Goal: Information Seeking & Learning: Learn about a topic

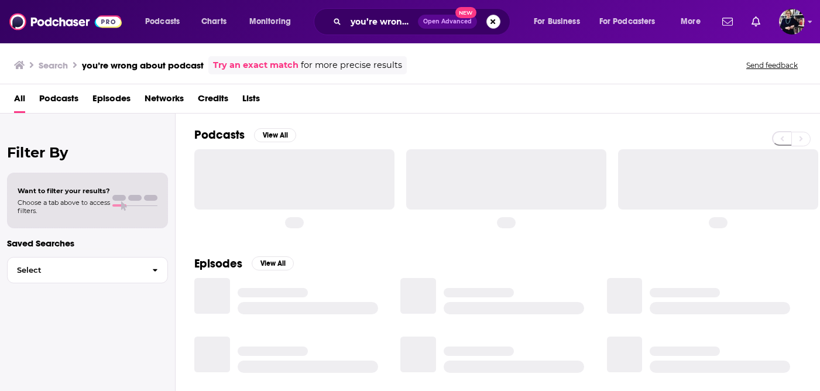
click at [496, 23] on button "Search podcasts, credits, & more..." at bounding box center [493, 22] width 14 height 14
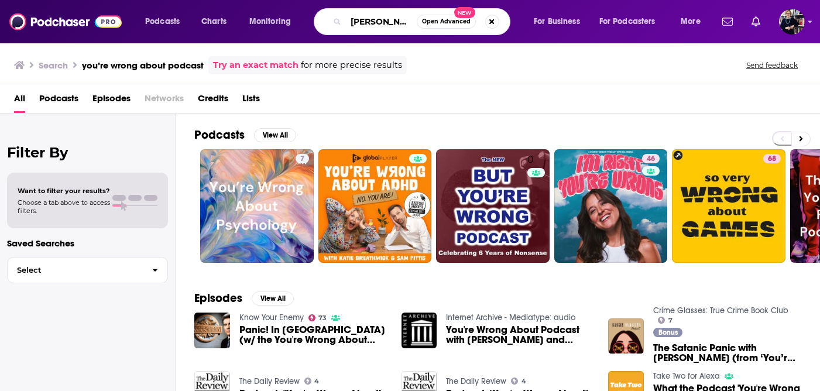
type input "[PERSON_NAME]"
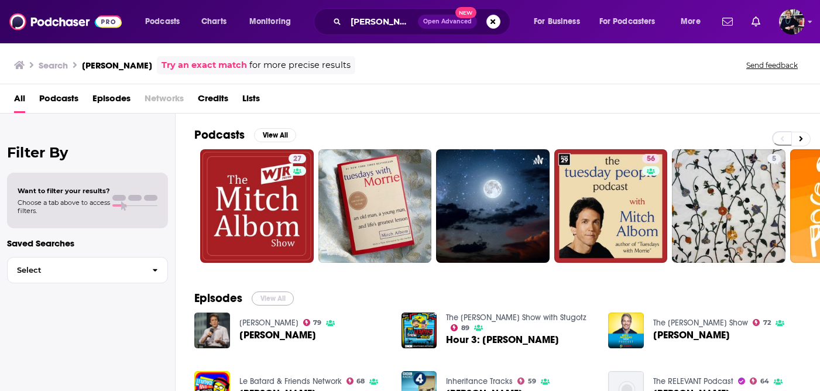
click at [280, 300] on button "View All" at bounding box center [273, 298] width 42 height 14
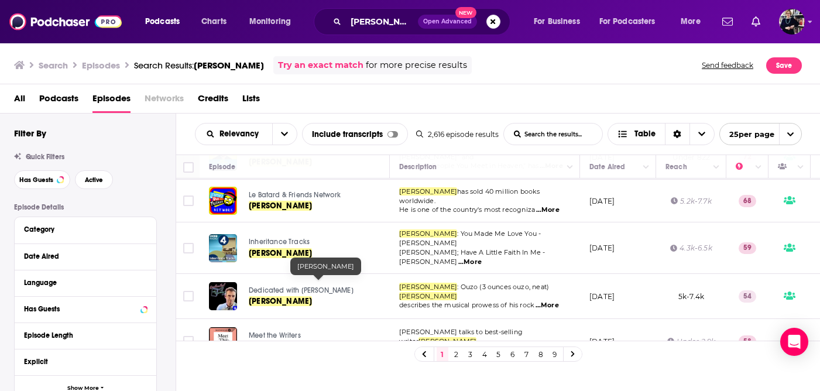
scroll to position [139, 0]
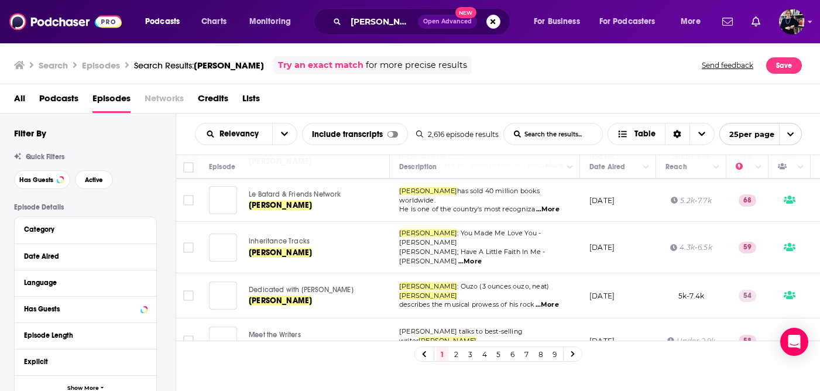
click at [325, 286] on span "Dedicated with [PERSON_NAME]" at bounding box center [301, 290] width 105 height 8
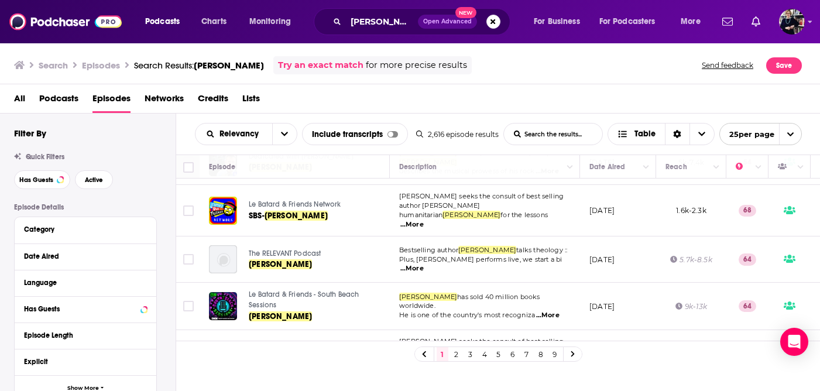
scroll to position [315, 0]
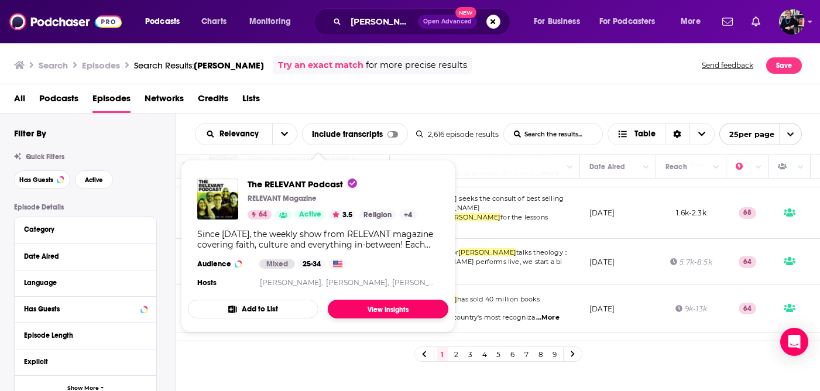
click at [377, 315] on link "View Insights" at bounding box center [388, 309] width 121 height 19
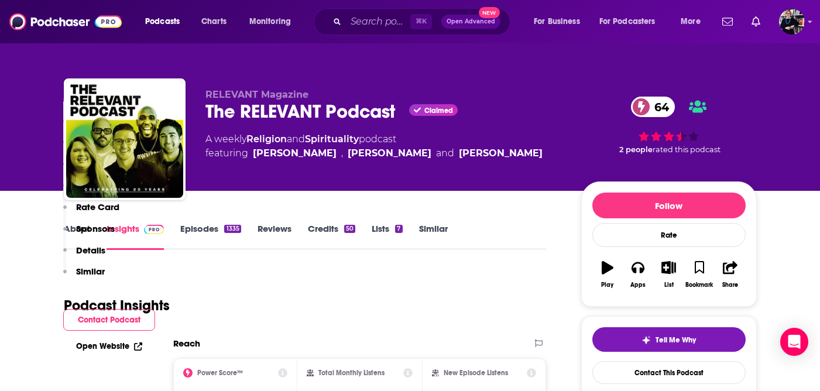
scroll to position [270, 0]
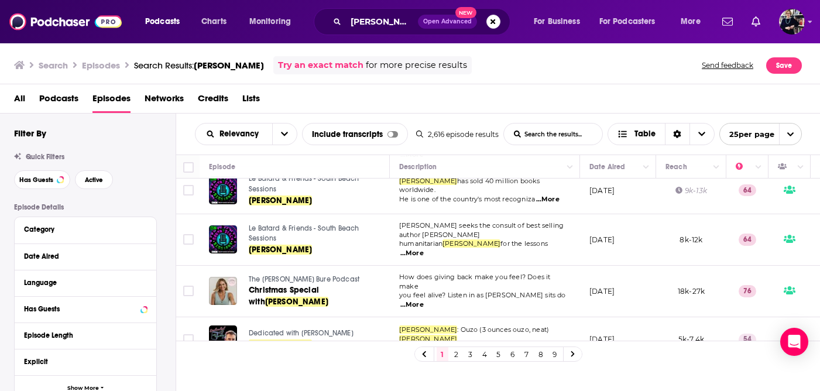
scroll to position [397, 0]
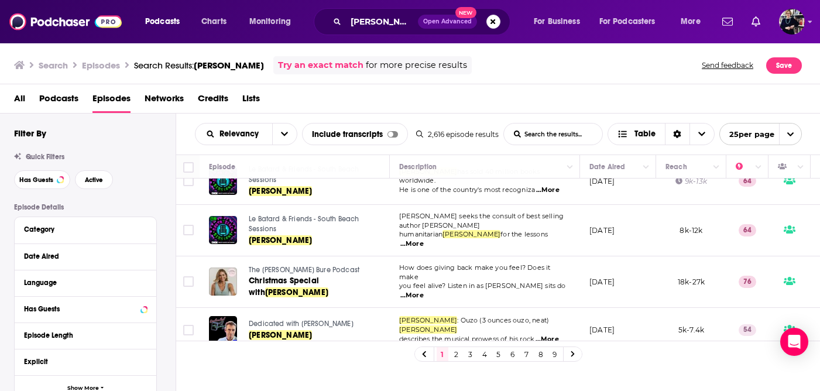
click at [338, 266] on span "The [PERSON_NAME] Bure Podcast" at bounding box center [304, 270] width 111 height 8
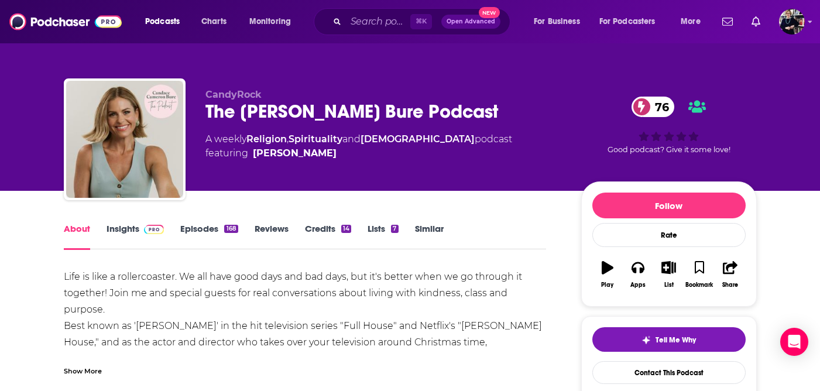
click at [128, 229] on link "Insights" at bounding box center [136, 236] width 58 height 27
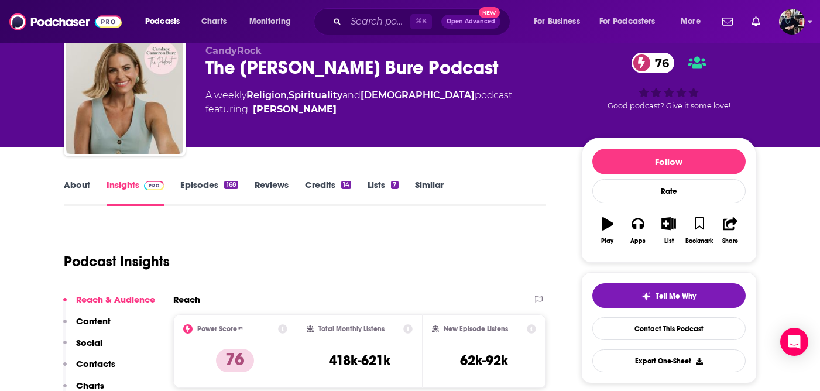
scroll to position [17, 0]
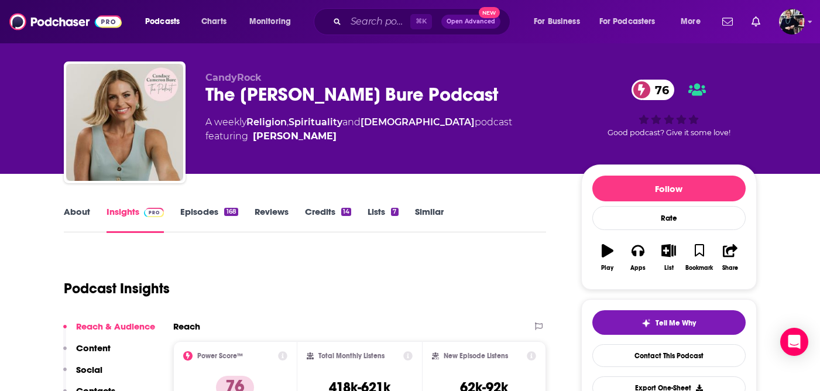
click at [391, 138] on span "featuring [PERSON_NAME]" at bounding box center [358, 136] width 307 height 14
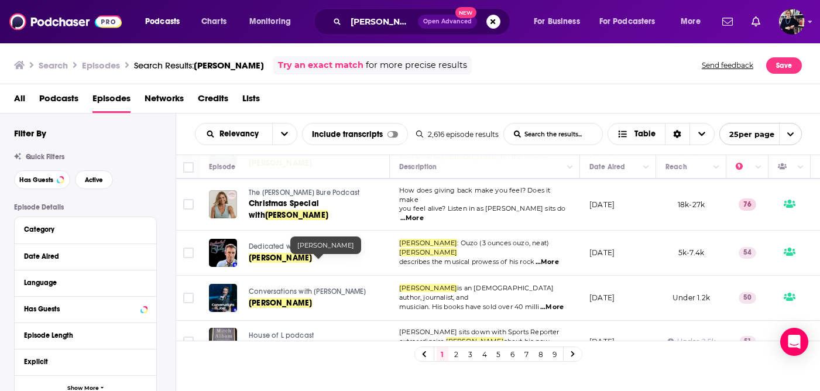
scroll to position [482, 0]
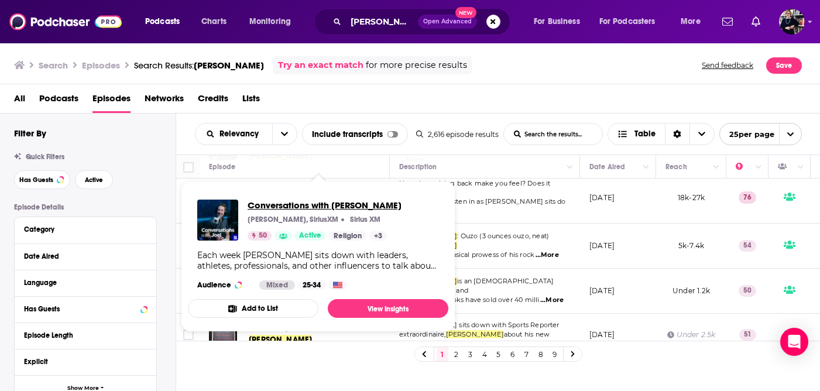
click at [324, 203] on span "Conversations with [PERSON_NAME]" at bounding box center [325, 205] width 154 height 11
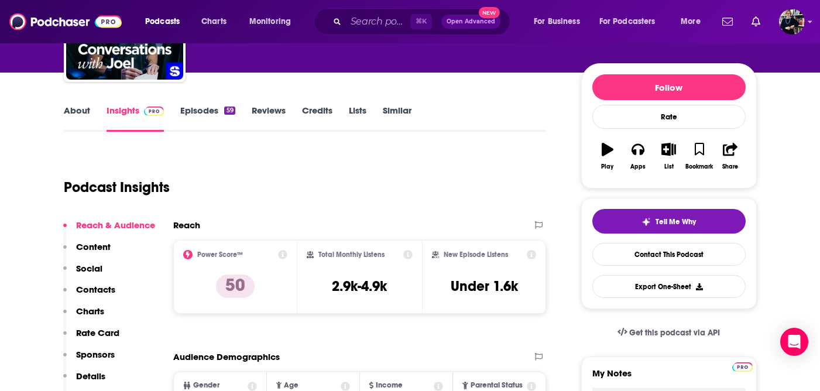
scroll to position [77, 0]
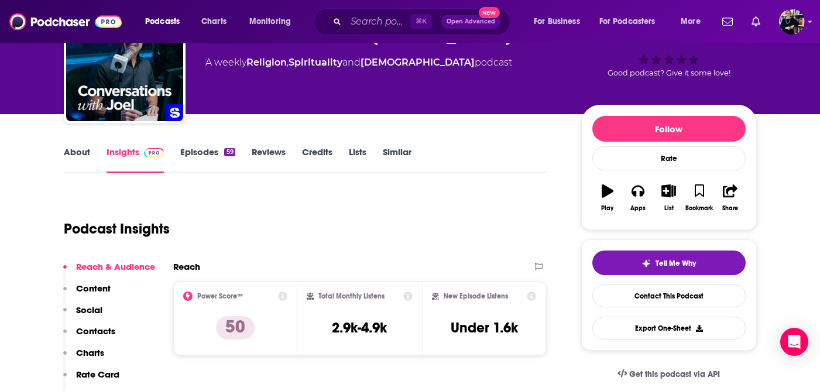
click at [208, 157] on link "Episodes 59" at bounding box center [207, 159] width 54 height 27
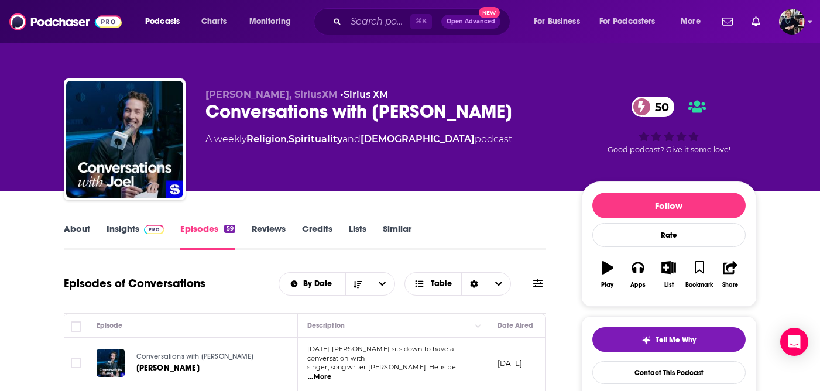
click at [78, 228] on link "About" at bounding box center [77, 236] width 26 height 27
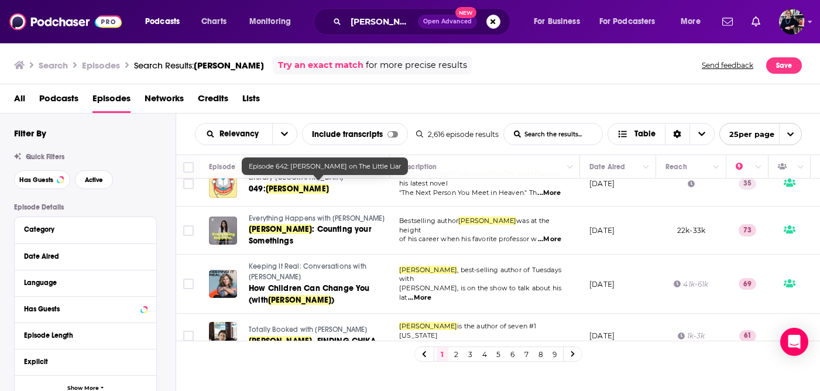
scroll to position [971, 0]
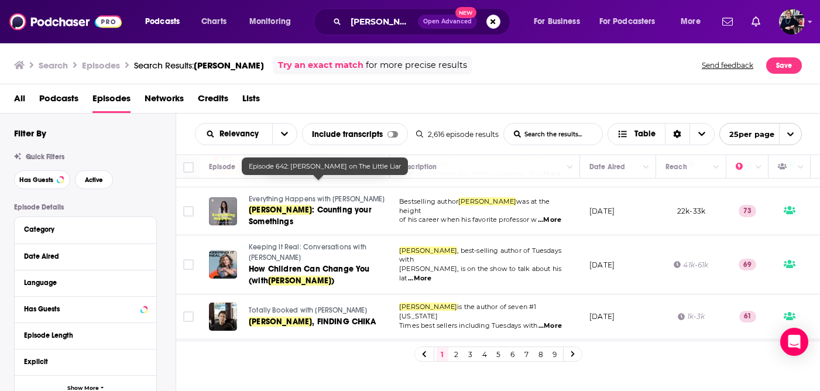
click at [572, 356] on icon at bounding box center [573, 354] width 4 height 6
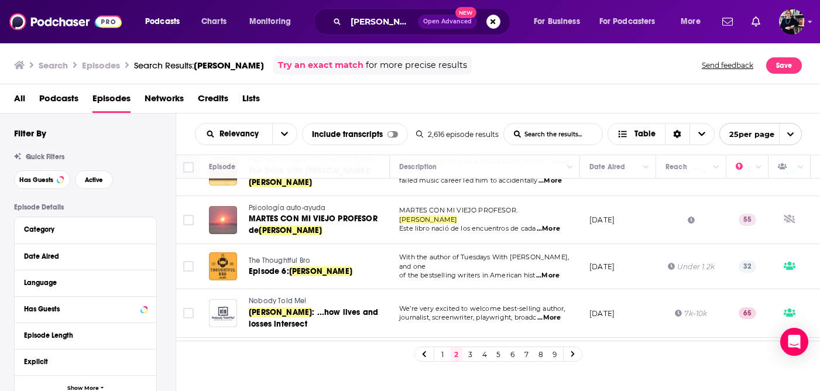
scroll to position [1013, 0]
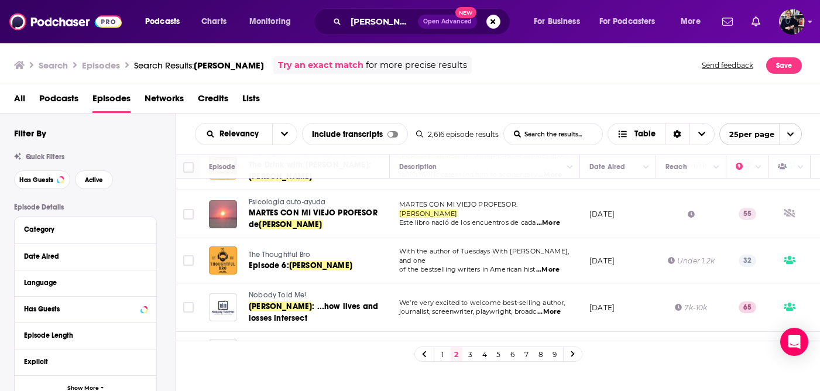
click at [572, 353] on icon at bounding box center [573, 354] width 4 height 6
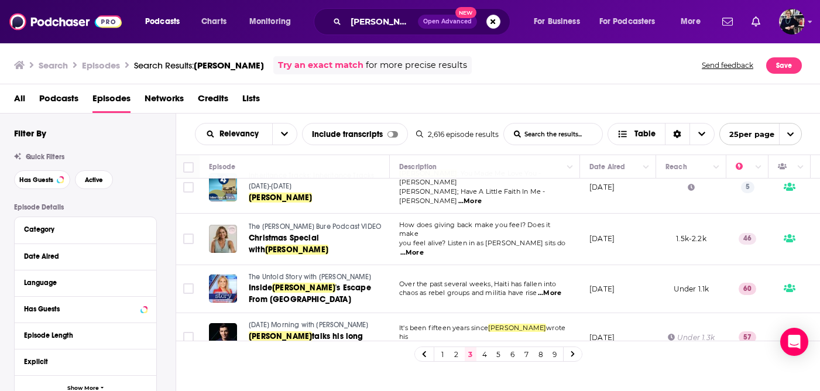
scroll to position [835, 0]
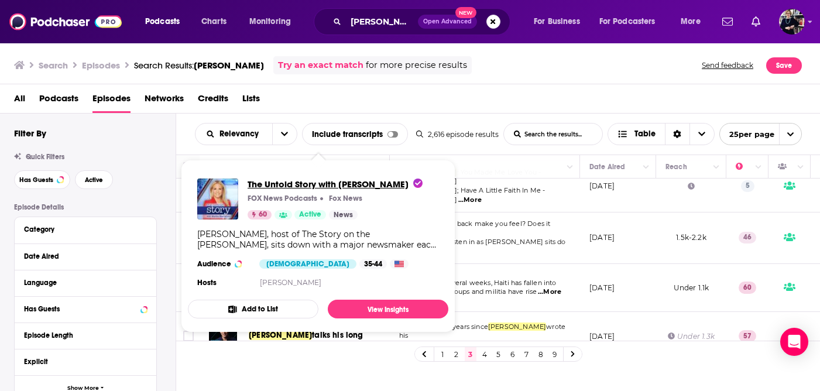
click at [368, 186] on span "The Untold Story with [PERSON_NAME]" at bounding box center [335, 183] width 175 height 11
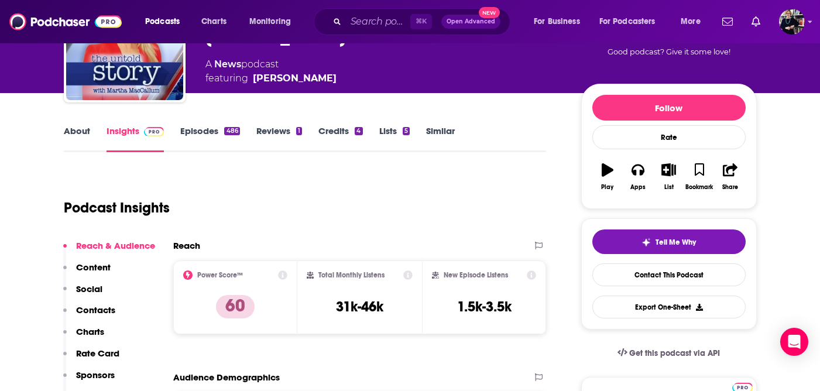
scroll to position [98, 0]
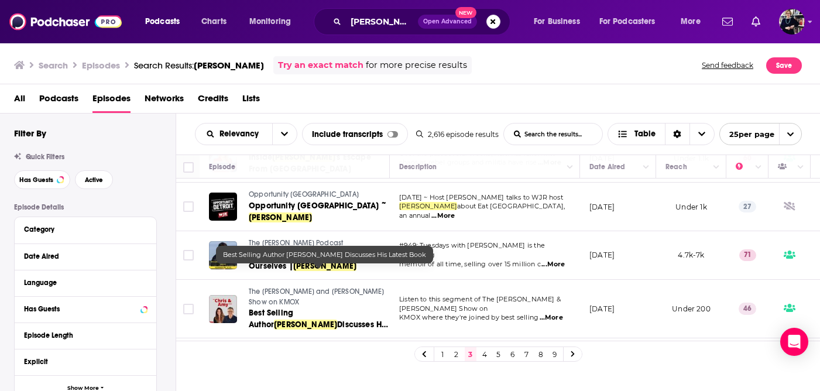
scroll to position [1017, 0]
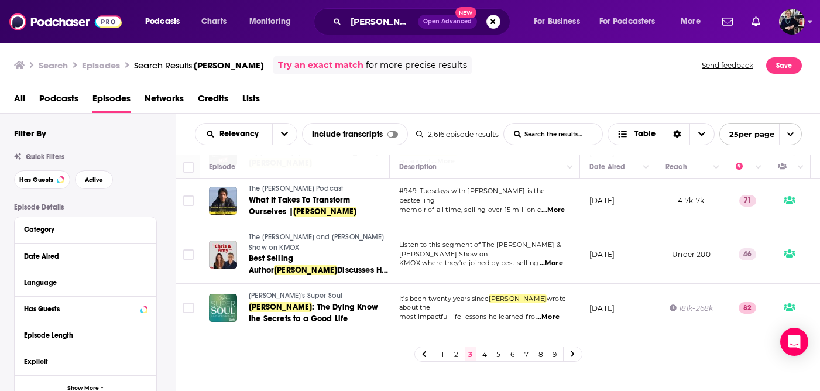
click at [576, 352] on link at bounding box center [573, 353] width 19 height 13
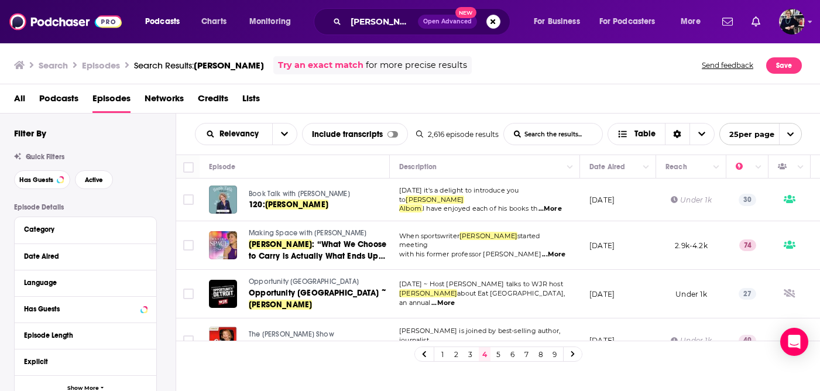
click at [327, 193] on span "Book Talk with [PERSON_NAME]" at bounding box center [299, 194] width 101 height 8
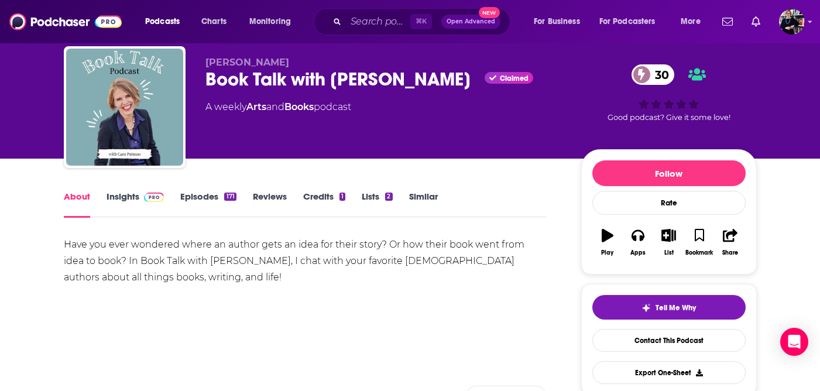
scroll to position [34, 0]
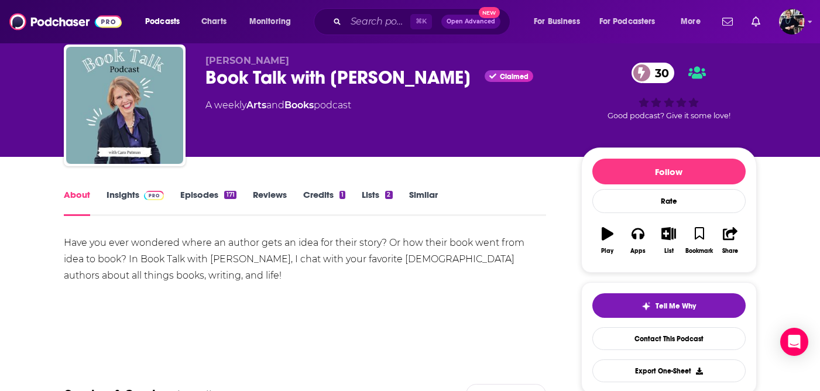
click at [130, 195] on link "Insights" at bounding box center [136, 202] width 58 height 27
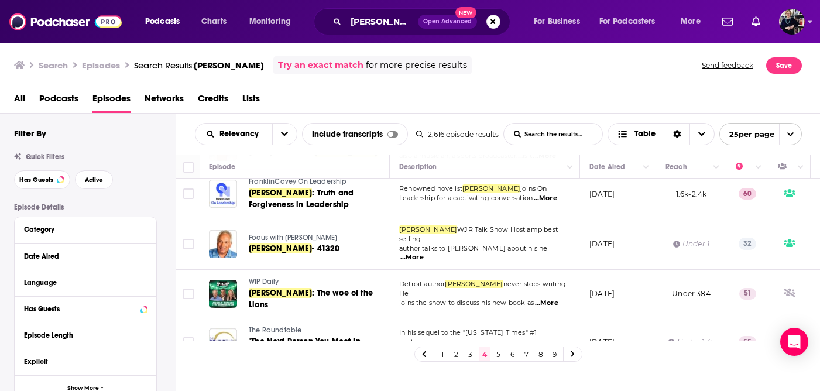
scroll to position [387, 0]
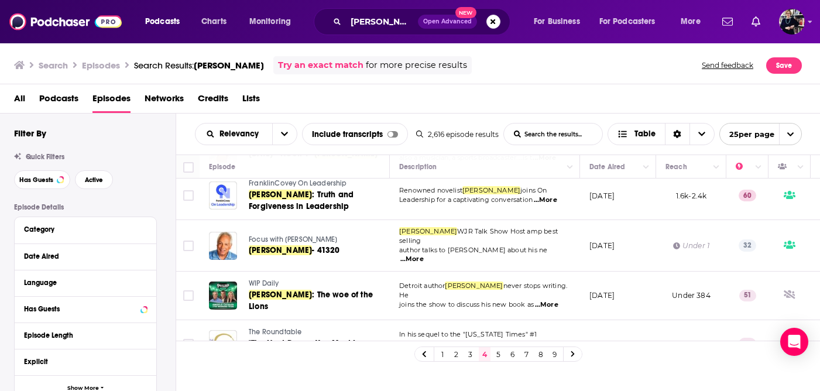
click at [335, 186] on span "FranklinCovey On Leadership" at bounding box center [298, 183] width 98 height 8
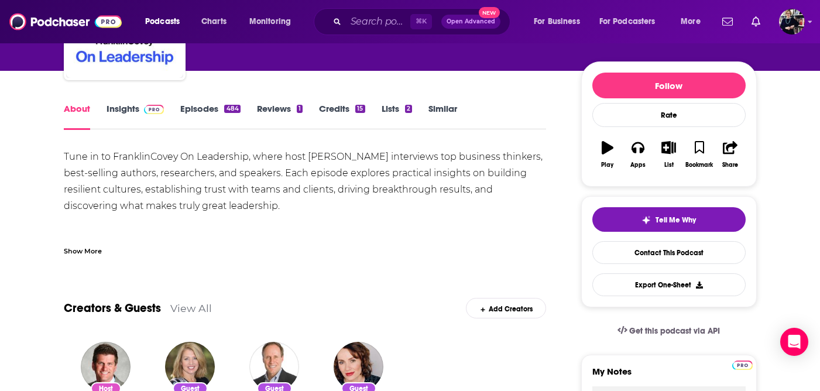
scroll to position [131, 0]
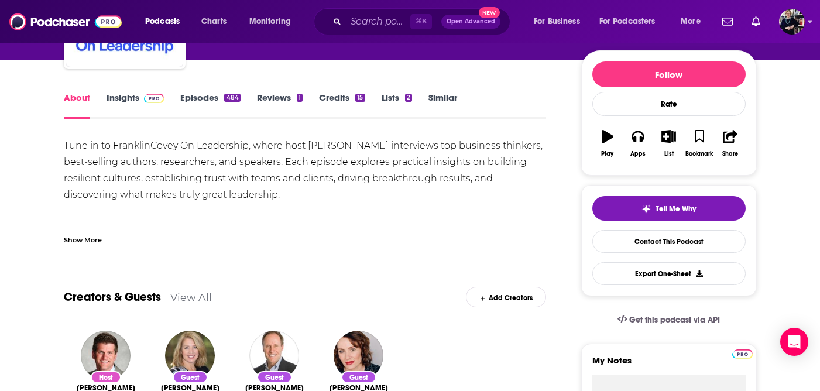
click at [133, 95] on link "Insights" at bounding box center [136, 105] width 58 height 27
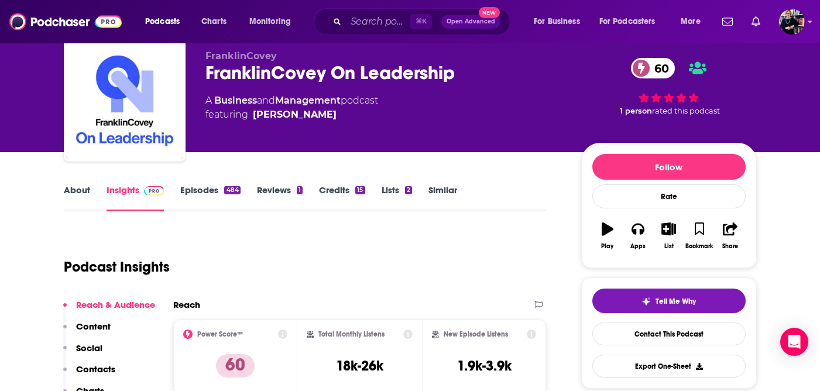
scroll to position [39, 0]
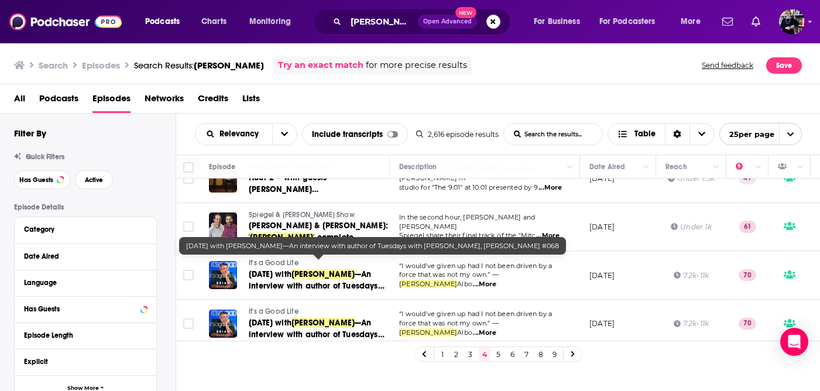
scroll to position [473, 0]
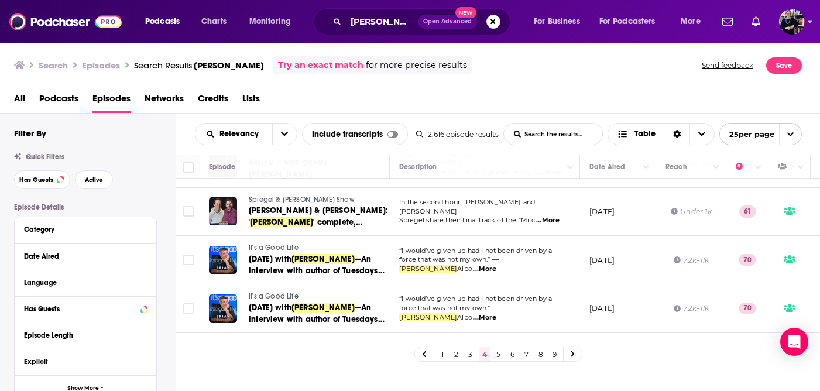
click at [280, 243] on span "It's a Good Life" at bounding box center [274, 247] width 50 height 8
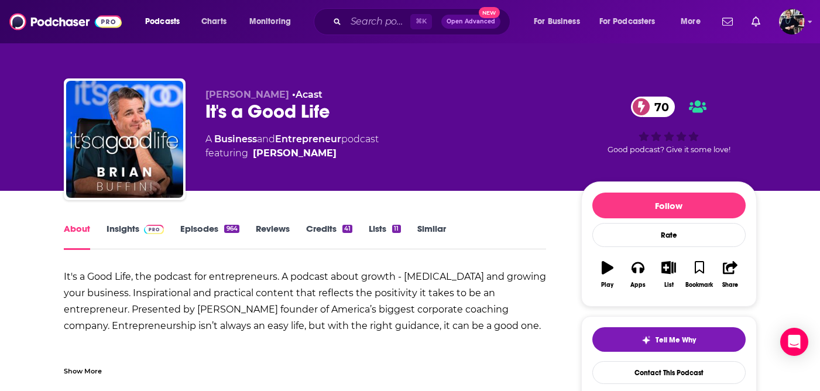
click at [129, 224] on link "Insights" at bounding box center [136, 236] width 58 height 27
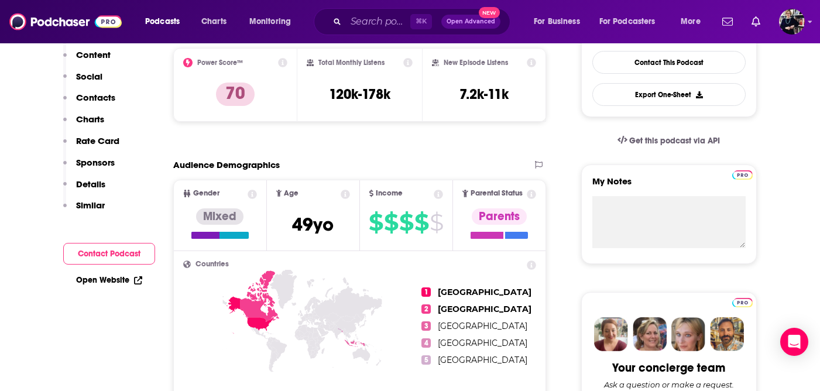
scroll to position [21, 0]
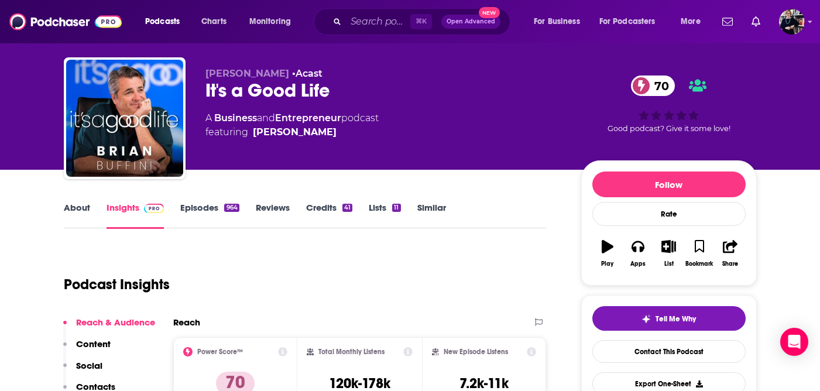
click at [199, 206] on link "Episodes 964" at bounding box center [209, 215] width 59 height 27
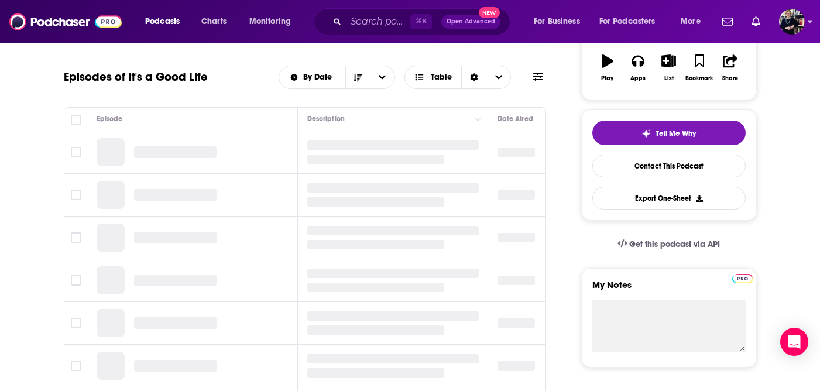
scroll to position [211, 0]
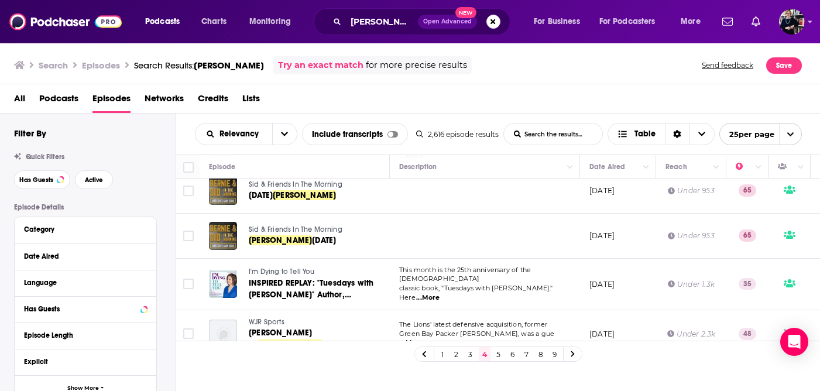
scroll to position [996, 0]
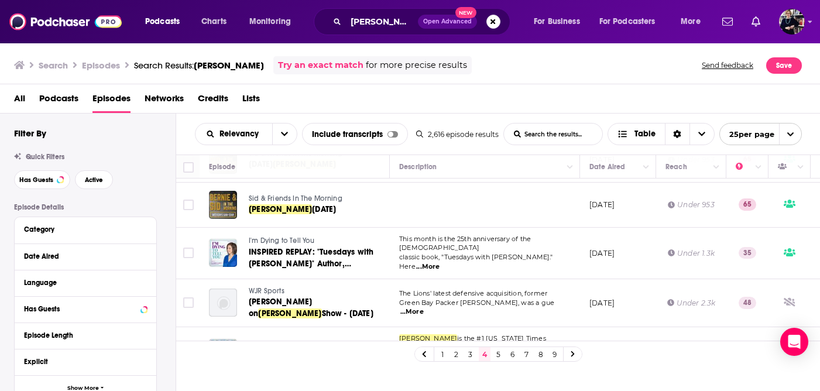
click at [571, 353] on icon at bounding box center [573, 354] width 5 height 7
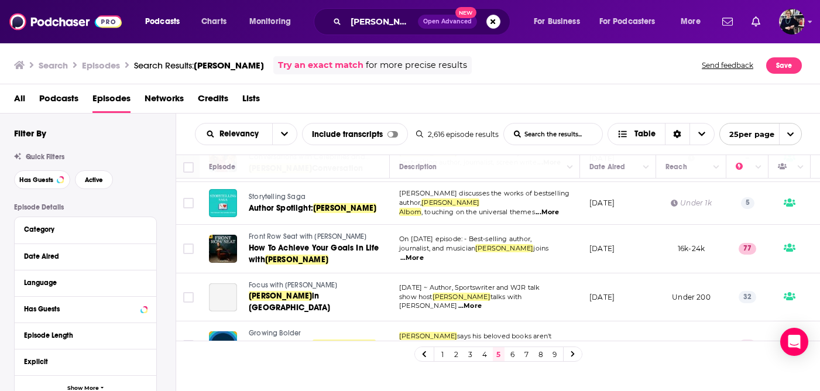
scroll to position [544, 0]
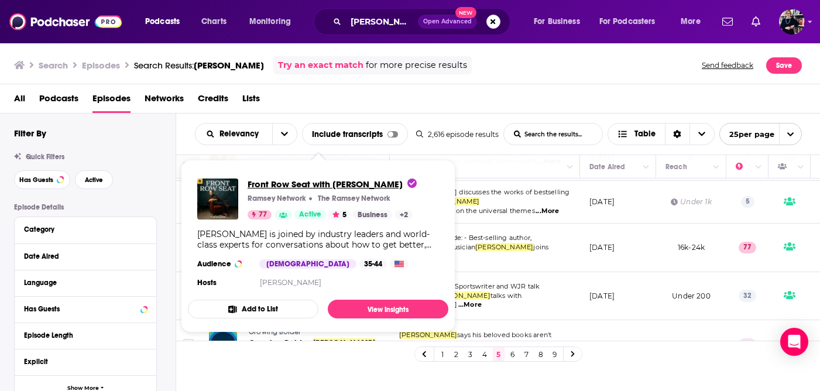
click at [346, 186] on span "Front Row Seat with [PERSON_NAME]" at bounding box center [332, 183] width 169 height 11
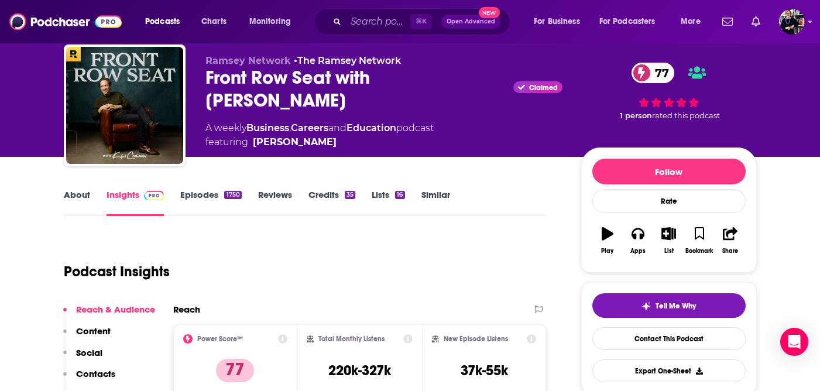
scroll to position [16, 0]
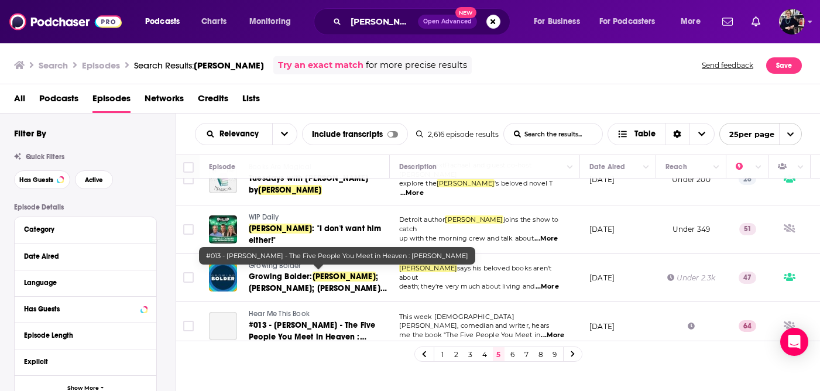
scroll to position [1023, 0]
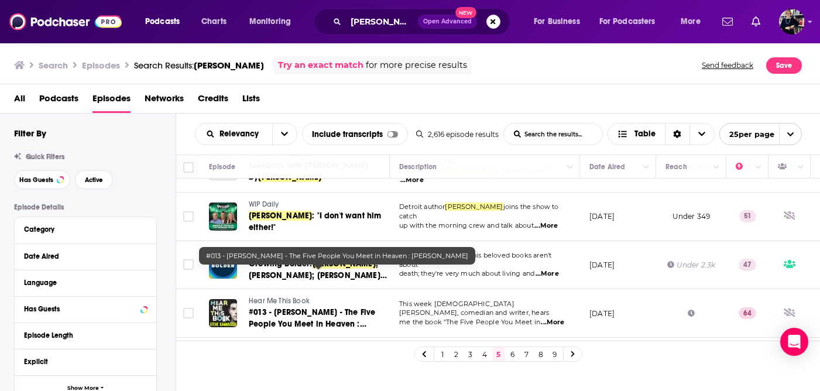
click at [574, 358] on link at bounding box center [573, 353] width 19 height 13
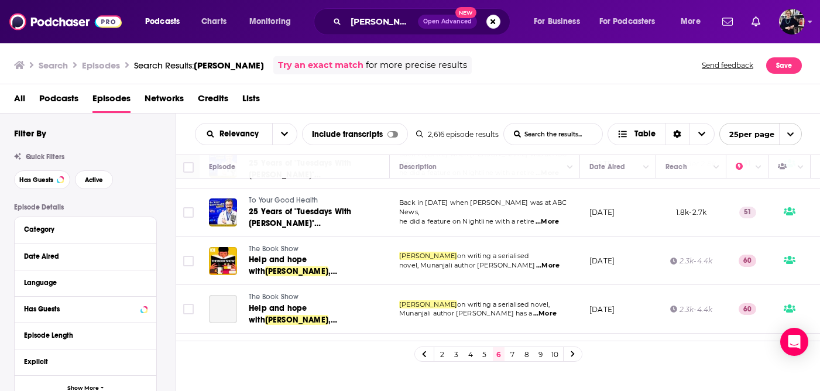
scroll to position [918, 0]
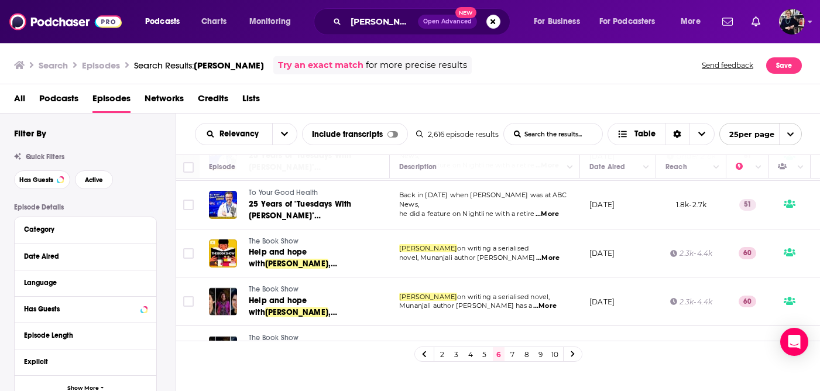
click at [284, 237] on span "The Book Show" at bounding box center [274, 241] width 50 height 8
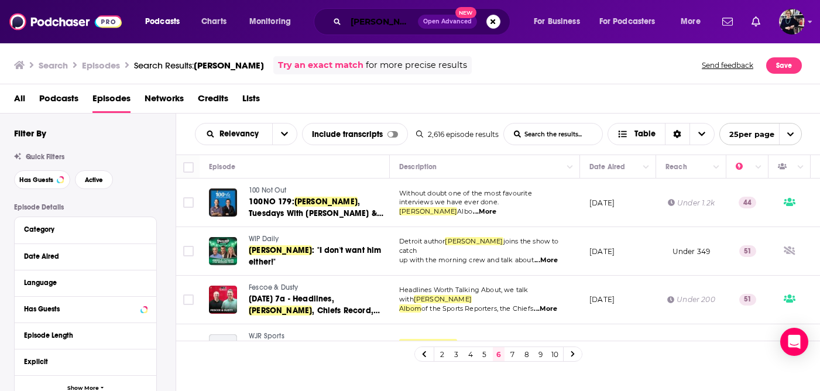
click at [360, 22] on input "[PERSON_NAME]" at bounding box center [382, 21] width 72 height 19
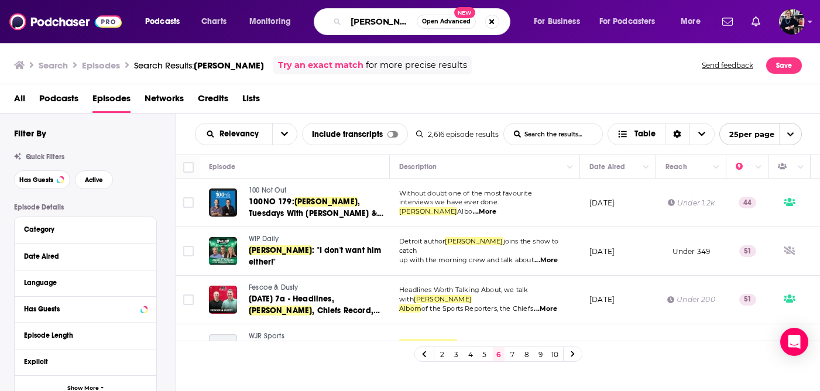
click at [360, 22] on input "[PERSON_NAME]" at bounding box center [381, 21] width 71 height 19
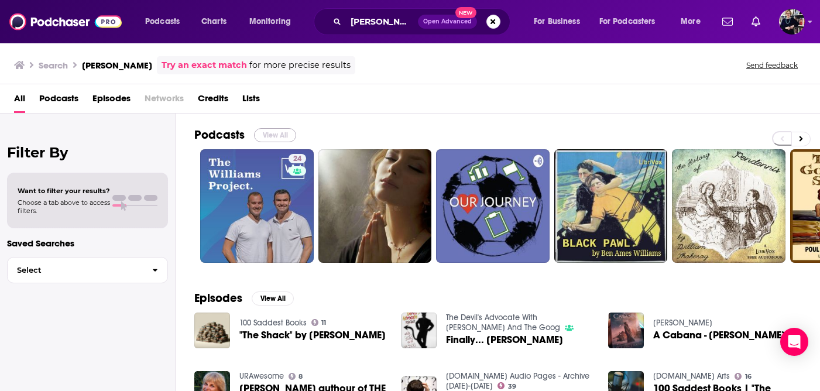
click at [272, 137] on button "View All" at bounding box center [275, 135] width 42 height 14
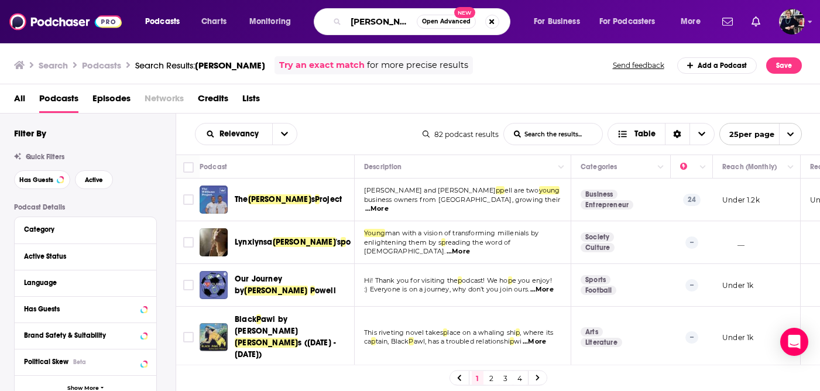
click at [350, 21] on input "[PERSON_NAME]" at bounding box center [381, 21] width 71 height 19
click at [410, 25] on input ""[PERSON_NAME]" at bounding box center [381, 21] width 71 height 19
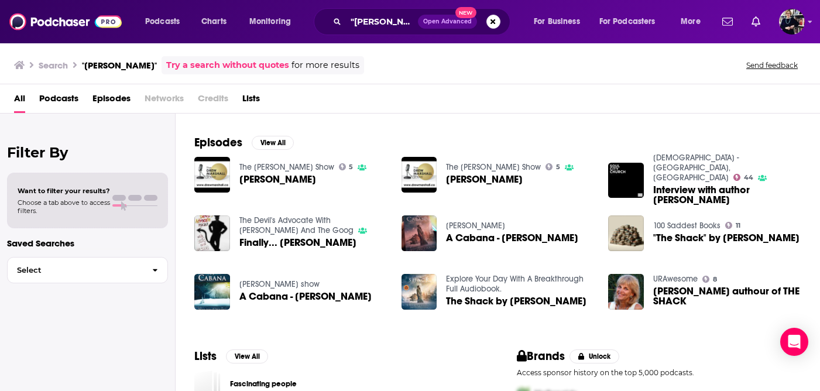
scroll to position [157, 0]
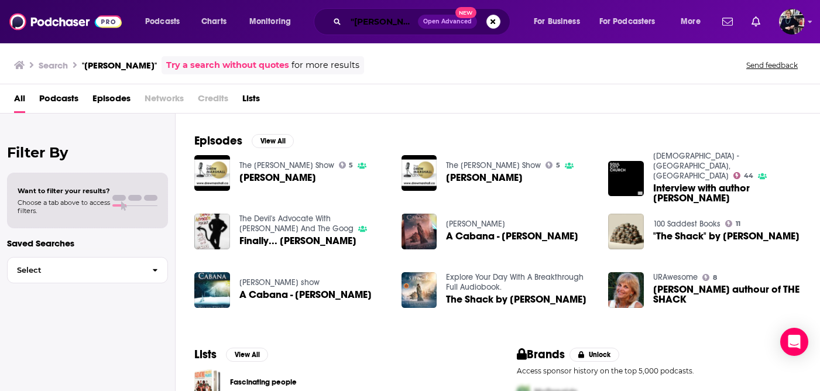
click at [408, 20] on input ""[PERSON_NAME]"" at bounding box center [382, 21] width 72 height 19
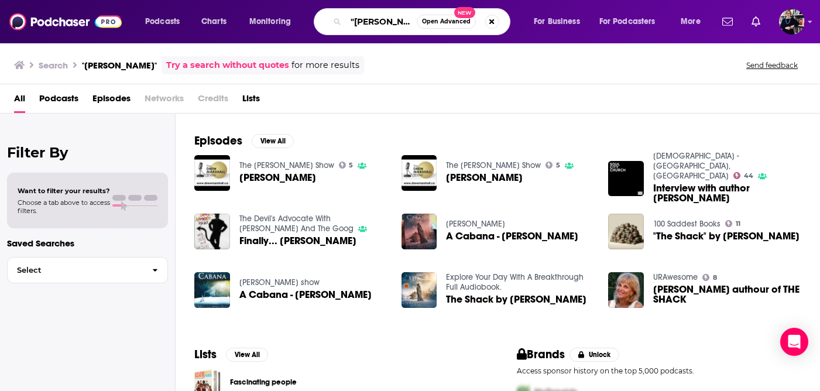
click at [408, 20] on input ""[PERSON_NAME]"" at bounding box center [381, 21] width 71 height 19
type input "[PERSON_NAME]"
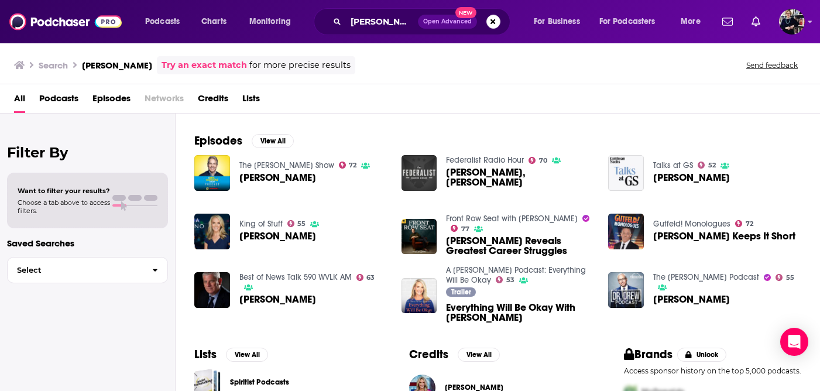
click at [544, 271] on div "Podcasts Charts Monitoring [PERSON_NAME] Open Advanced New For Business For Pod…" at bounding box center [410, 195] width 820 height 391
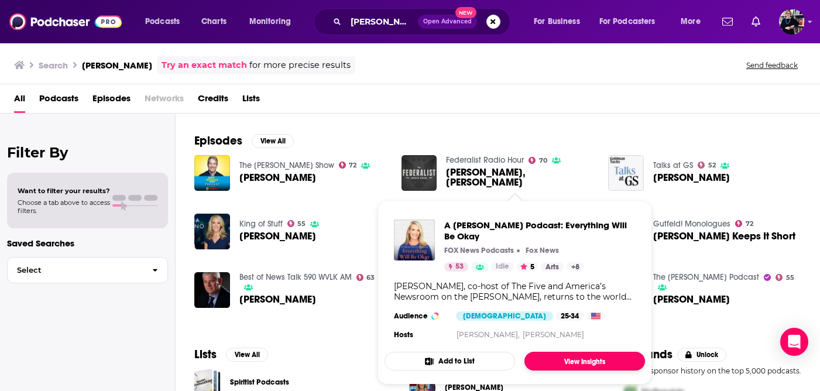
click at [576, 365] on link "View Insights" at bounding box center [584, 361] width 121 height 19
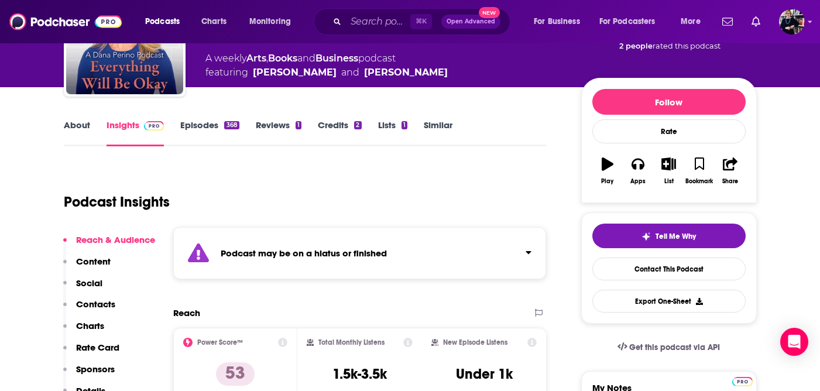
scroll to position [105, 0]
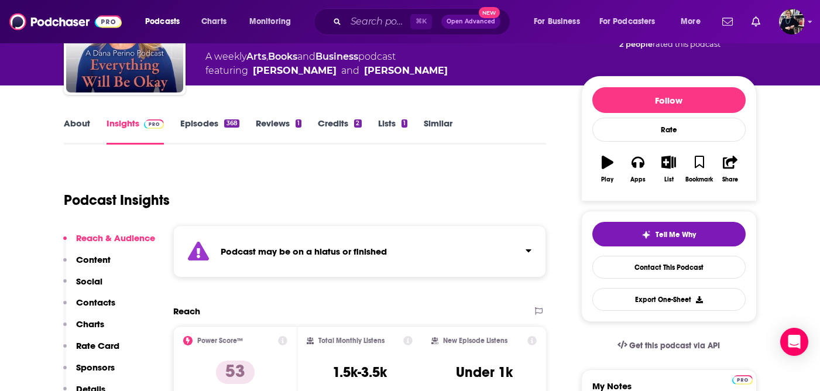
click at [208, 123] on link "Episodes 368" at bounding box center [209, 131] width 59 height 27
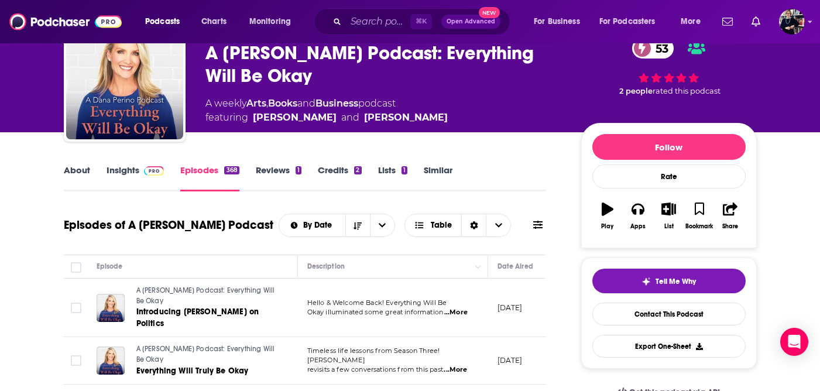
scroll to position [60, 0]
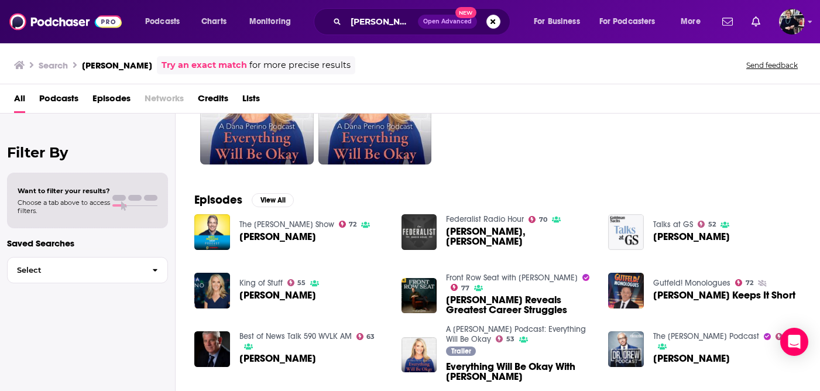
scroll to position [99, 0]
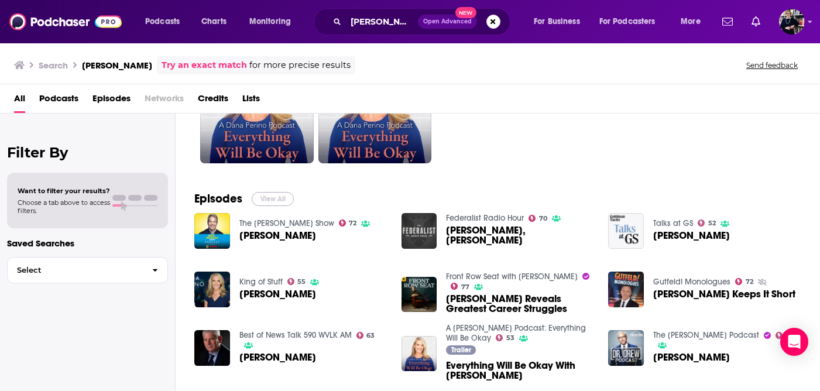
click at [287, 200] on button "View All" at bounding box center [273, 199] width 42 height 14
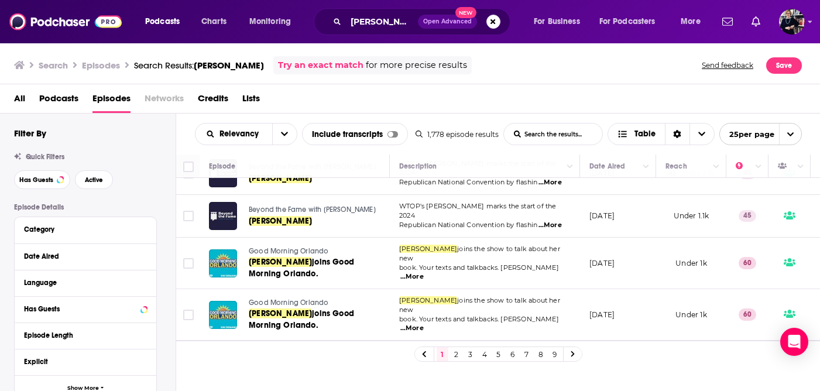
scroll to position [1015, 0]
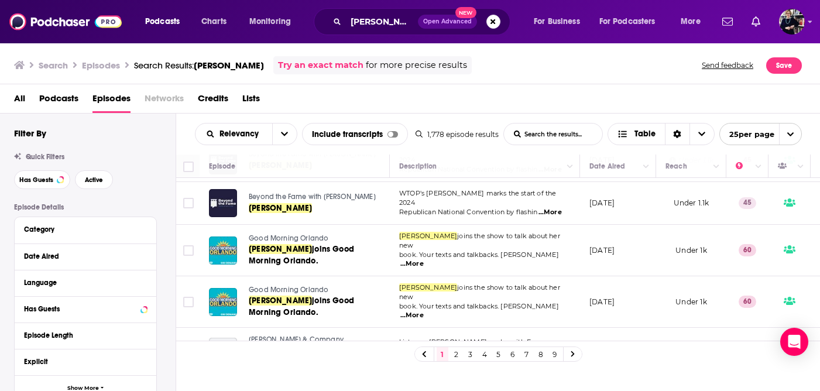
click at [574, 357] on icon at bounding box center [573, 354] width 5 height 7
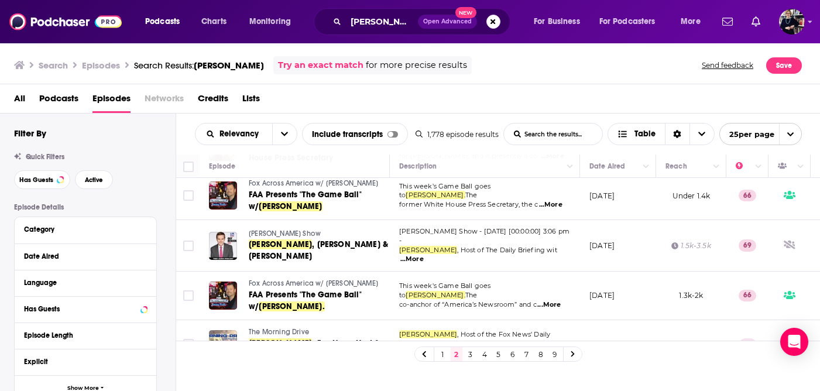
scroll to position [1049, 0]
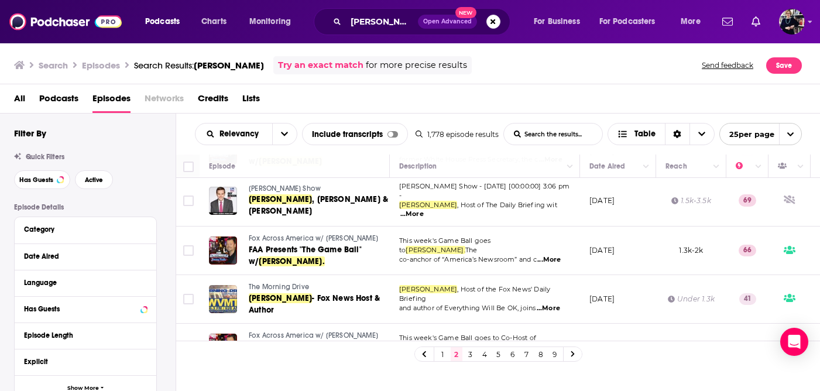
click at [574, 351] on icon at bounding box center [573, 354] width 5 height 7
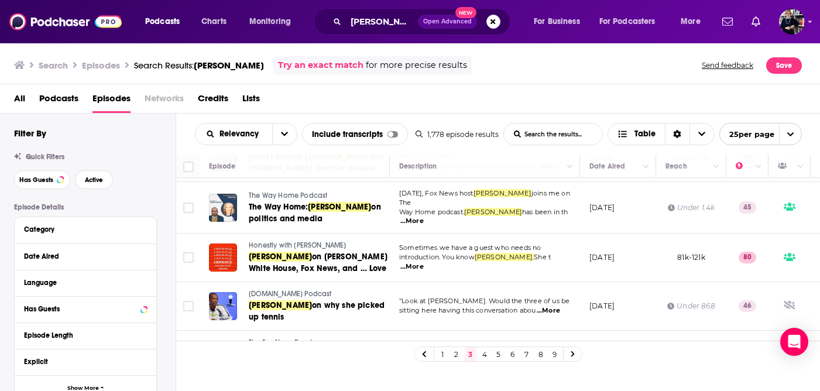
scroll to position [1057, 0]
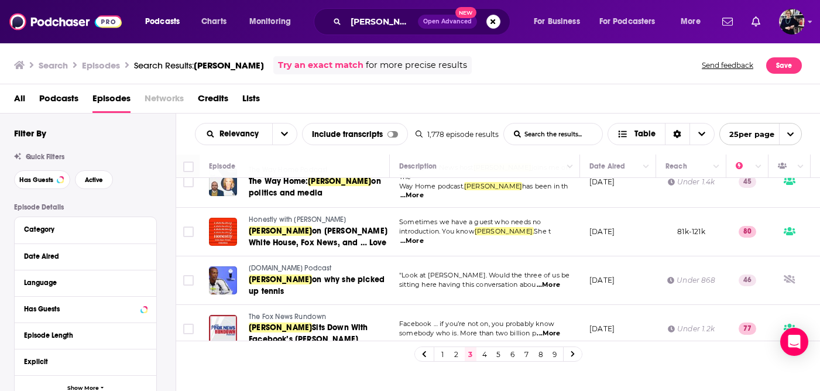
click at [574, 355] on icon at bounding box center [573, 354] width 5 height 7
